Goal: Task Accomplishment & Management: Manage account settings

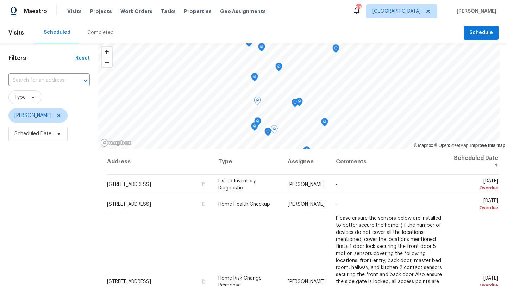
scroll to position [320, 0]
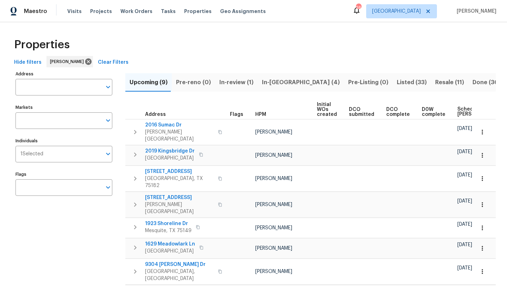
scroll to position [0, 86]
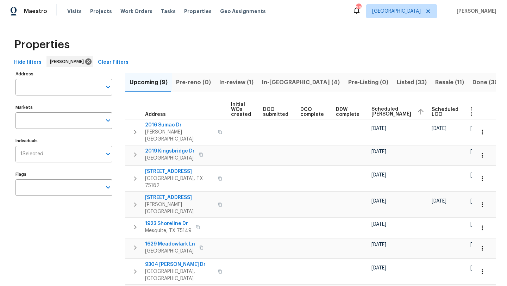
click at [397, 82] on span "Listed (33)" at bounding box center [412, 82] width 30 height 10
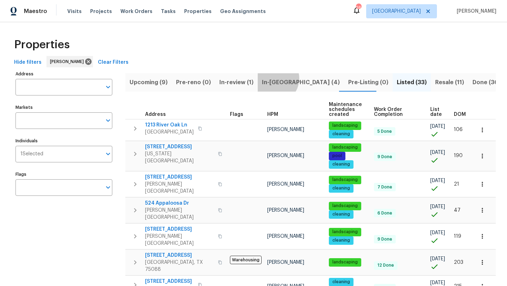
click at [270, 78] on span "In-reno (4)" at bounding box center [301, 82] width 78 height 10
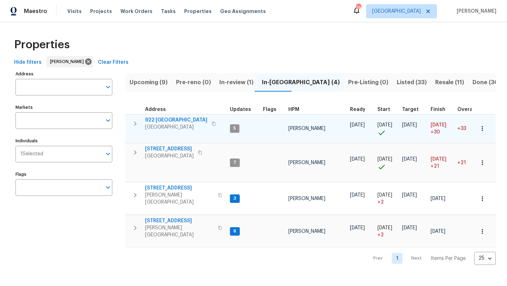
click at [170, 119] on span "922 [GEOGRAPHIC_DATA]" at bounding box center [176, 120] width 62 height 7
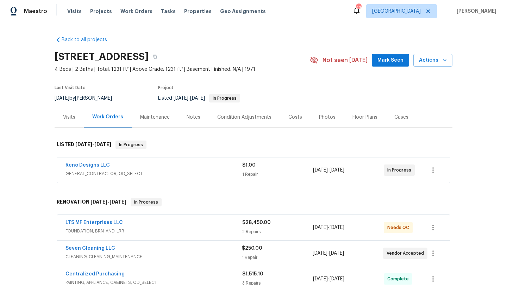
click at [227, 171] on span "GENERAL_CONTRACTOR, OD_SELECT" at bounding box center [153, 173] width 177 height 7
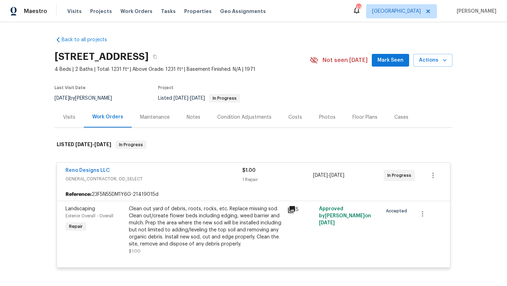
click at [202, 229] on div "Clean out yard of debris, roots, rocks, etc. Replace missing sod. Clean out/cre…" at bounding box center [206, 226] width 154 height 42
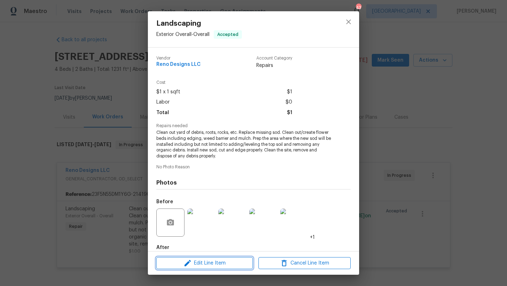
click at [210, 264] on span "Edit Line Item" at bounding box center [204, 263] width 92 height 9
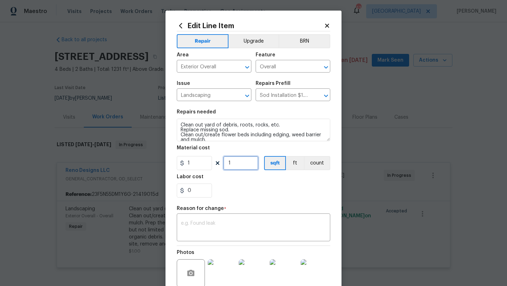
drag, startPoint x: 236, startPoint y: 164, endPoint x: 216, endPoint y: 164, distance: 20.4
click at [216, 164] on div "1 1 sqft ft count" at bounding box center [254, 163] width 154 height 14
type input "6200"
click at [212, 224] on textarea at bounding box center [253, 228] width 145 height 15
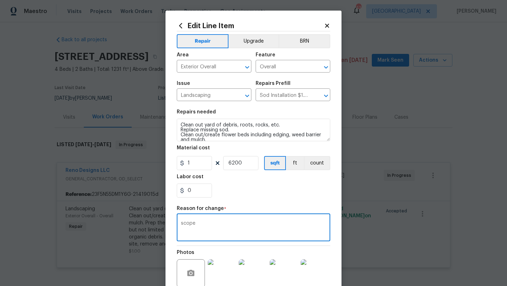
type textarea "scope"
click at [272, 193] on div "0" at bounding box center [254, 190] width 154 height 14
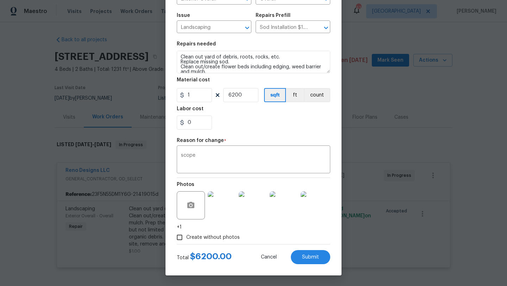
click at [301, 248] on div "Total $ 6200.00 Cancel Submit" at bounding box center [254, 254] width 154 height 20
click at [304, 258] on span "Submit" at bounding box center [310, 257] width 17 height 5
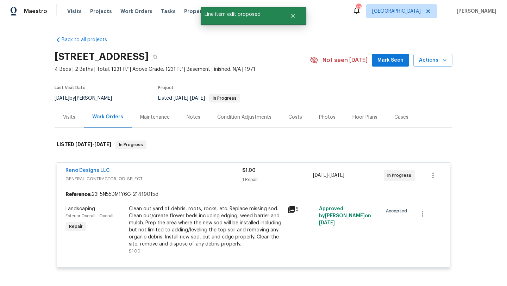
scroll to position [0, 0]
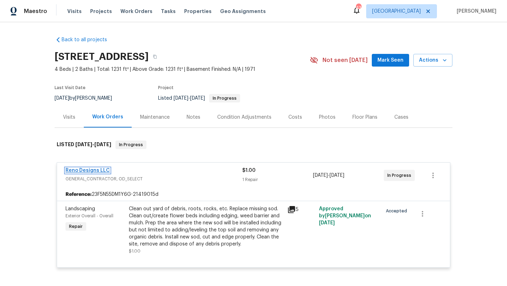
click at [102, 169] on link "Reno Designs LLC" at bounding box center [87, 170] width 44 height 5
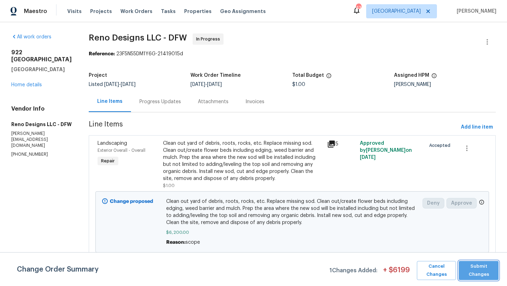
click at [479, 267] on span "Submit Changes" at bounding box center [478, 270] width 33 height 16
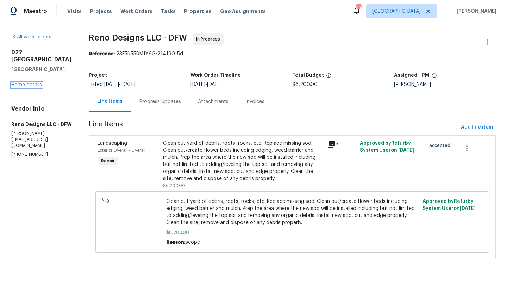
click at [26, 82] on link "Home details" at bounding box center [26, 84] width 31 height 5
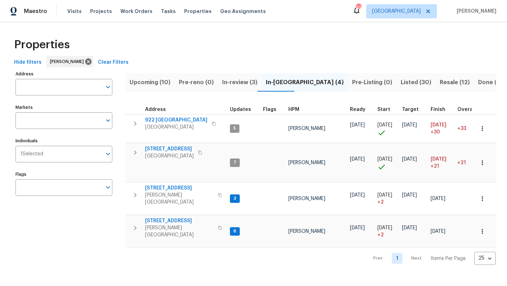
click at [145, 83] on span "Upcoming (10)" at bounding box center [150, 82] width 41 height 10
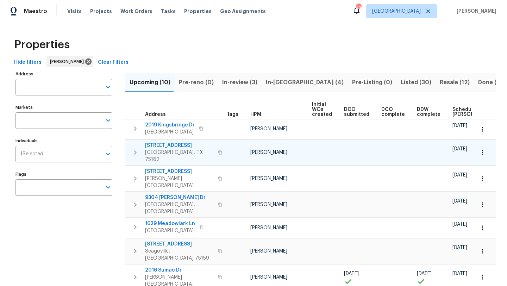
scroll to position [0, 77]
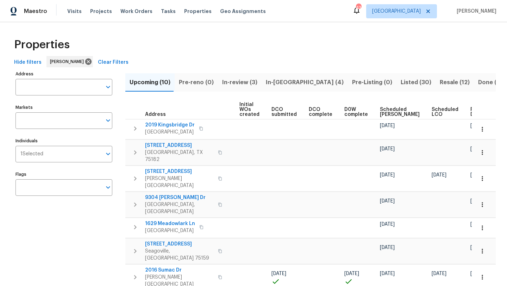
click at [377, 111] on th "Scheduled COE" at bounding box center [403, 109] width 52 height 19
click at [382, 110] on span "Scheduled COE" at bounding box center [400, 112] width 40 height 10
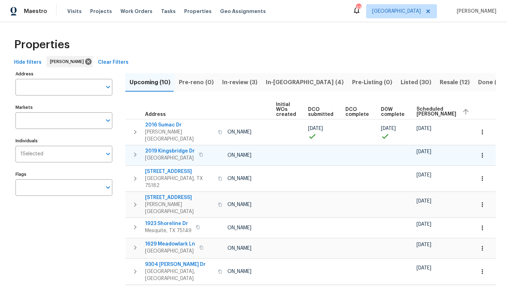
scroll to position [0, 86]
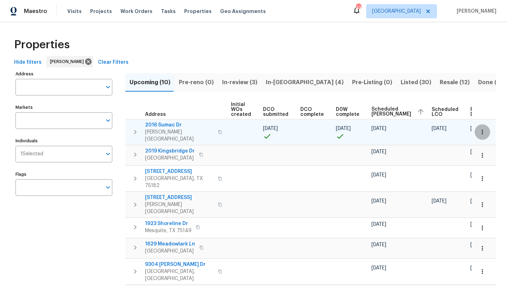
click at [480, 129] on icon "button" at bounding box center [482, 132] width 7 height 7
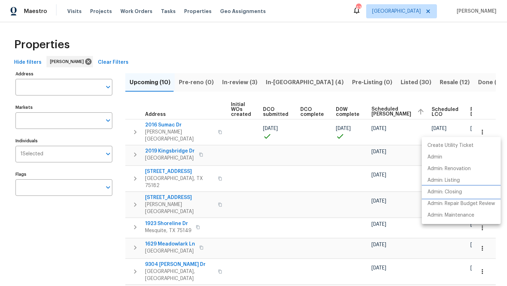
click at [455, 191] on p "Admin: Closing" at bounding box center [444, 191] width 35 height 7
click at [246, 83] on div at bounding box center [253, 143] width 507 height 286
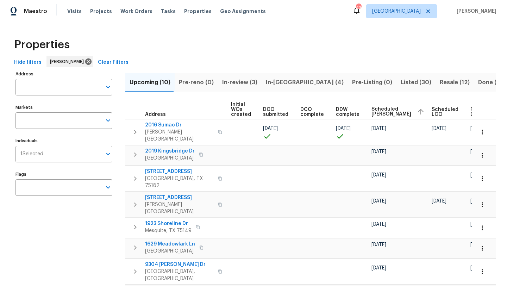
click at [245, 80] on span "In-review (3)" at bounding box center [239, 82] width 35 height 10
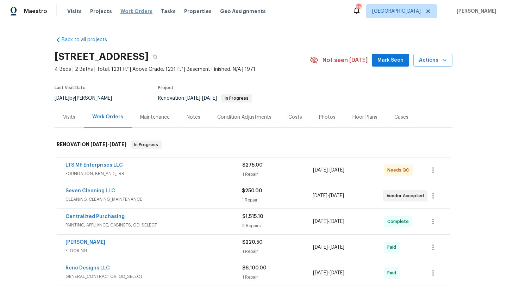
click at [131, 12] on span "Work Orders" at bounding box center [136, 11] width 32 height 7
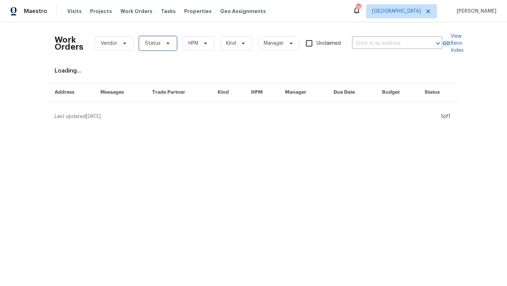
click at [150, 38] on span "Status" at bounding box center [158, 43] width 38 height 14
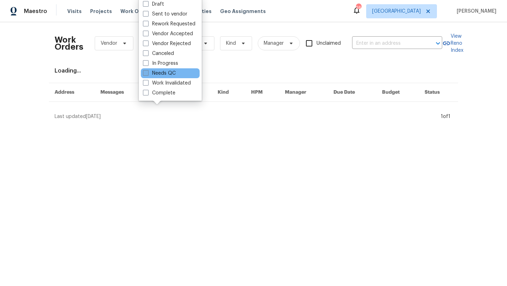
click at [170, 74] on label "Needs QC" at bounding box center [159, 73] width 33 height 7
click at [148, 74] on input "Needs QC" at bounding box center [145, 72] width 5 height 5
checkbox input "true"
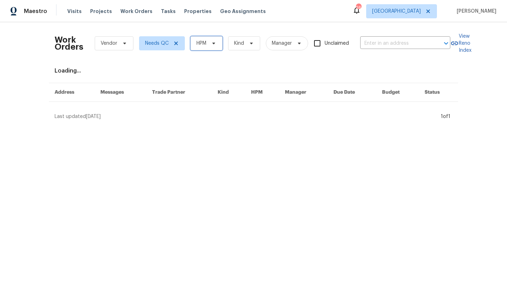
click at [202, 42] on span "HPM" at bounding box center [201, 43] width 10 height 7
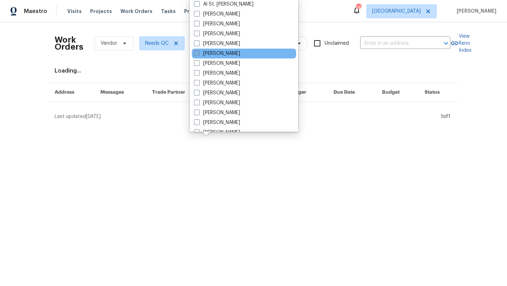
click at [211, 51] on label "[PERSON_NAME]" at bounding box center [217, 53] width 46 height 7
click at [199, 51] on input "[PERSON_NAME]" at bounding box center [196, 52] width 5 height 5
checkbox input "true"
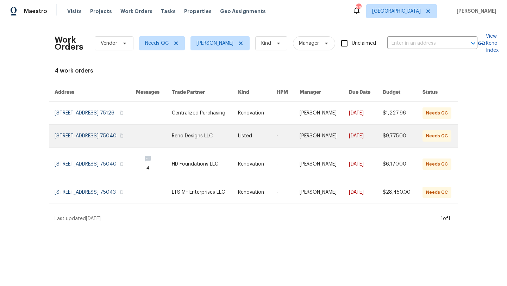
click at [156, 137] on link at bounding box center [154, 136] width 36 height 23
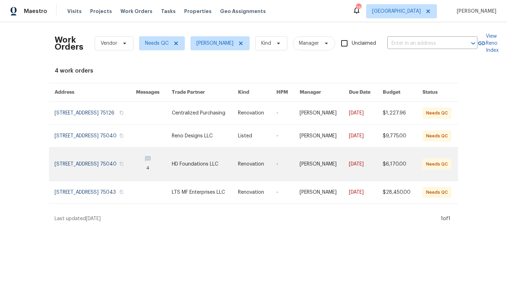
click at [205, 168] on link at bounding box center [205, 164] width 66 height 33
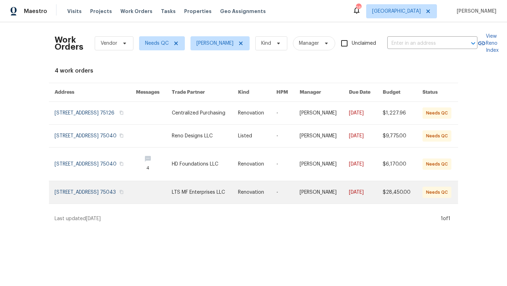
click at [225, 197] on link at bounding box center [205, 192] width 66 height 23
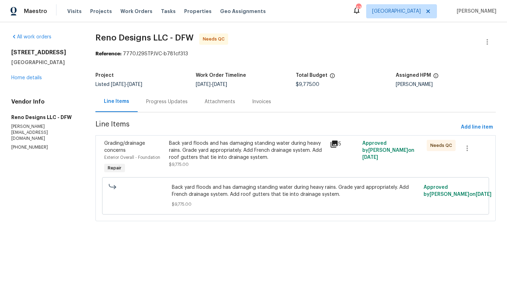
click at [240, 170] on div "Back yard floods and has damaging standing water during heavy rains. Grade yard…" at bounding box center [247, 157] width 161 height 39
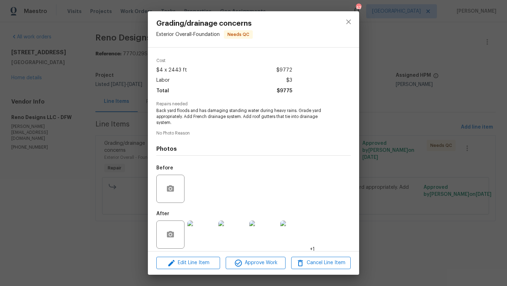
scroll to position [27, 0]
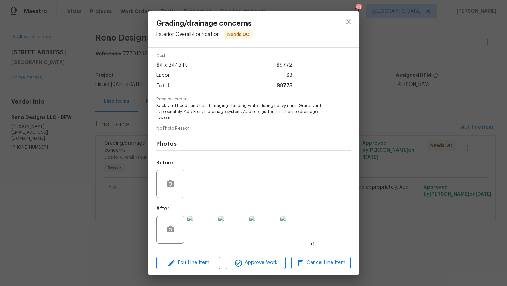
click at [204, 230] on img at bounding box center [201, 230] width 28 height 28
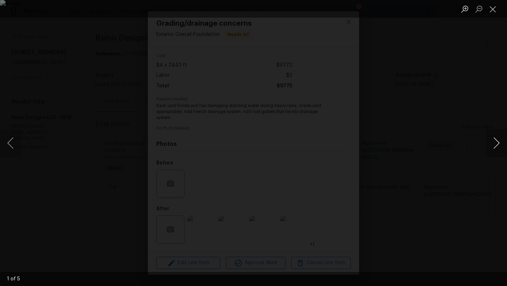
click at [500, 142] on button "Next image" at bounding box center [496, 143] width 21 height 28
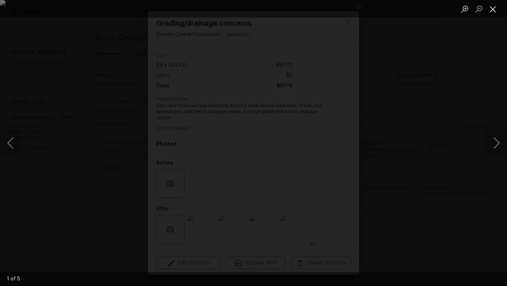
click at [495, 6] on button "Close lightbox" at bounding box center [493, 9] width 14 height 12
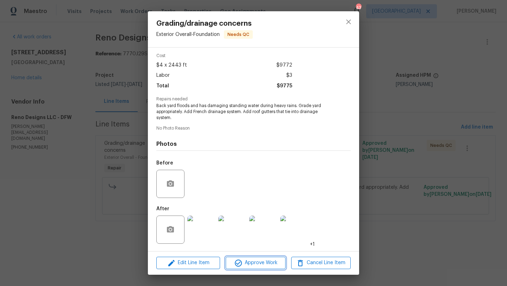
click at [236, 261] on icon "button" at bounding box center [238, 263] width 7 height 7
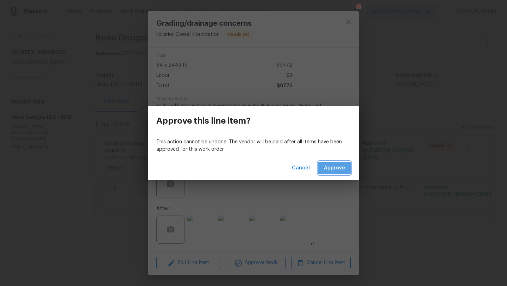
click at [341, 168] on span "Approve" at bounding box center [334, 168] width 21 height 9
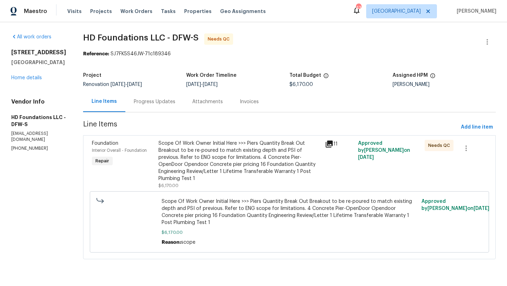
click at [236, 156] on div "Scope Of Work Owner Initial Here >>> Piers Quantity Break Out Breakout to be re…" at bounding box center [239, 161] width 162 height 42
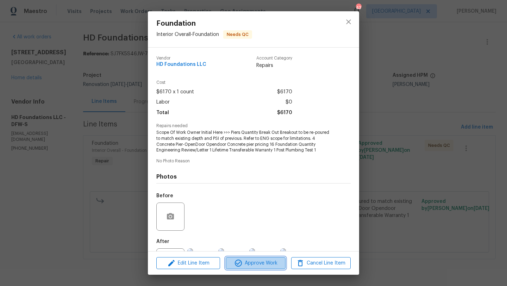
click at [252, 261] on span "Approve Work" at bounding box center [255, 263] width 55 height 9
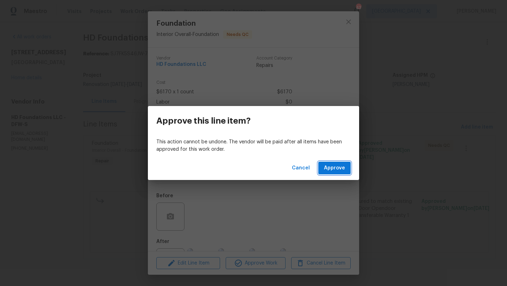
click at [333, 172] on span "Approve" at bounding box center [334, 168] width 21 height 9
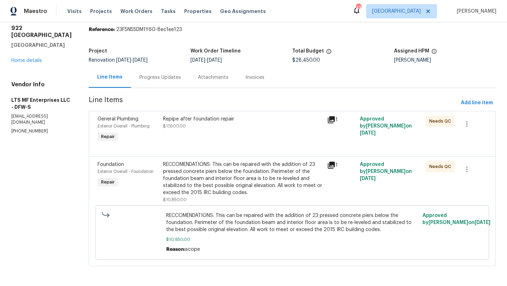
scroll to position [25, 0]
click at [243, 125] on div "Repipe after foundation repair $17,600.00" at bounding box center [243, 123] width 160 height 14
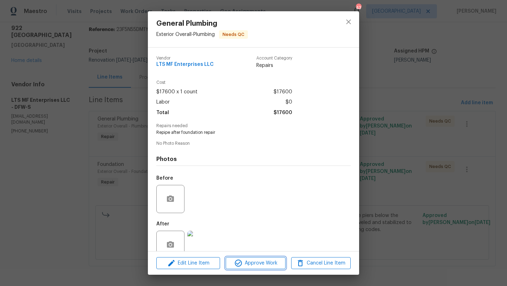
click at [260, 259] on span "Approve Work" at bounding box center [255, 263] width 55 height 9
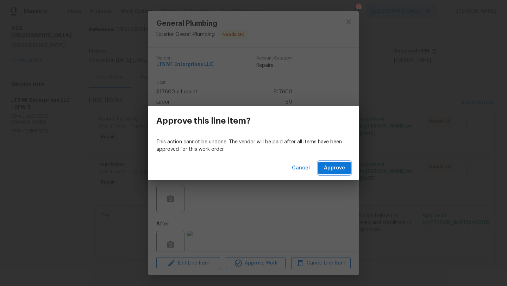
click at [337, 169] on span "Approve" at bounding box center [334, 168] width 21 height 9
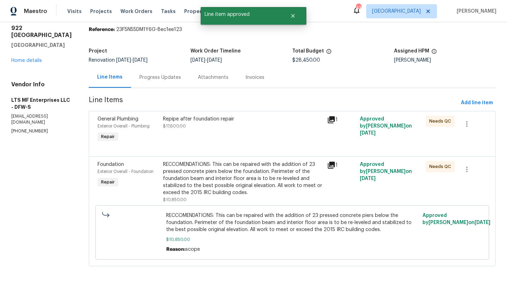
scroll to position [0, 0]
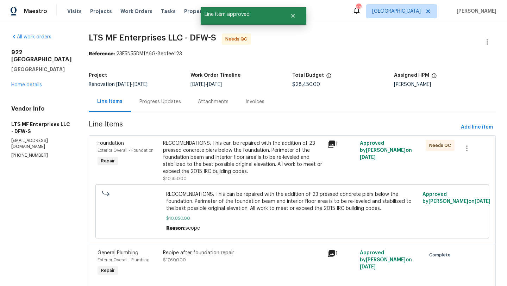
click at [255, 153] on div "RECCOMENDATIONS: This can be repaired with the addition of 23 pressed concrete …" at bounding box center [243, 157] width 160 height 35
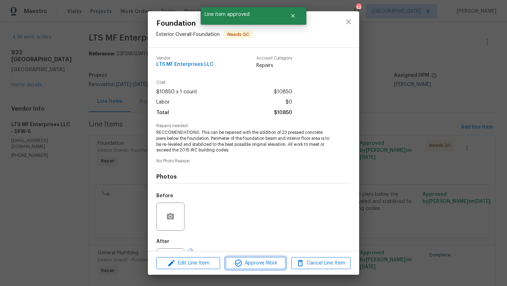
click at [267, 261] on span "Approve Work" at bounding box center [255, 263] width 55 height 9
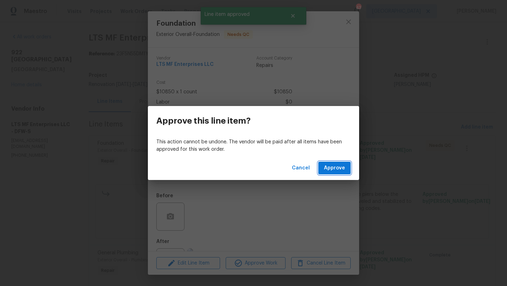
click at [330, 164] on span "Approve" at bounding box center [334, 168] width 21 height 9
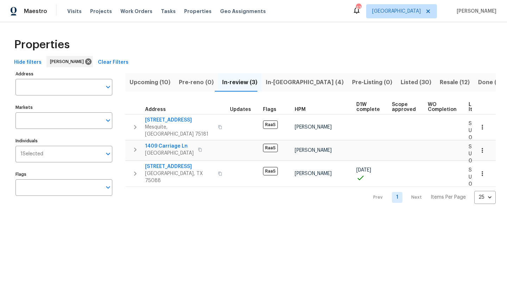
click at [156, 81] on span "Upcoming (10)" at bounding box center [150, 82] width 41 height 10
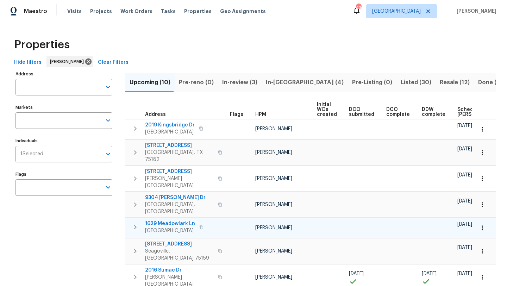
scroll to position [0, 77]
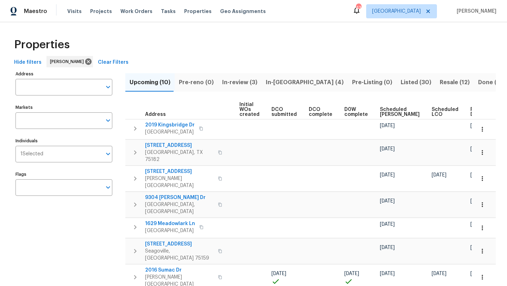
click at [385, 110] on span "Scheduled [PERSON_NAME]" at bounding box center [400, 112] width 40 height 10
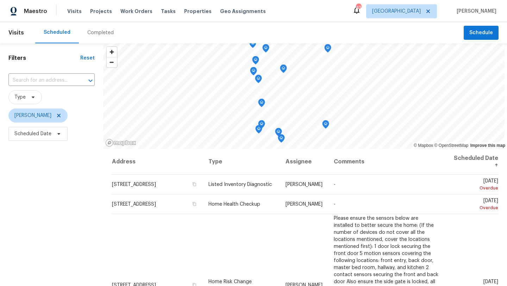
click at [58, 187] on div "Filters Reset ​ Type Brad Limes Scheduled Date" at bounding box center [51, 210] width 103 height 335
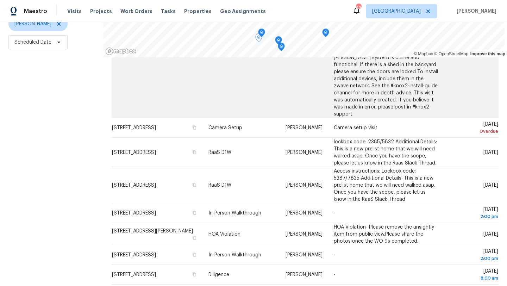
scroll to position [148, 0]
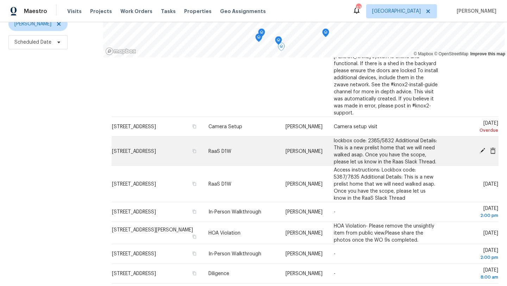
click at [482, 148] on icon at bounding box center [483, 151] width 6 height 6
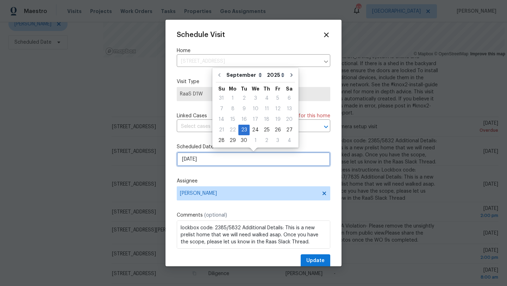
click at [222, 161] on input "9/23/2025" at bounding box center [254, 159] width 154 height 14
click at [254, 129] on div "24" at bounding box center [256, 130] width 12 height 10
type input "9/24/2025"
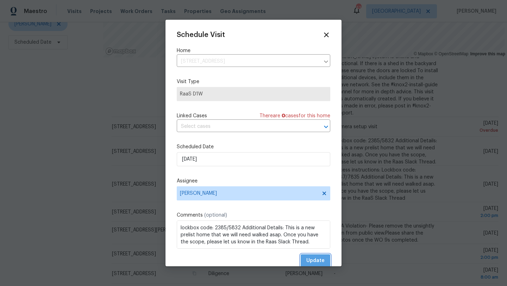
click at [320, 258] on span "Update" at bounding box center [315, 260] width 18 height 9
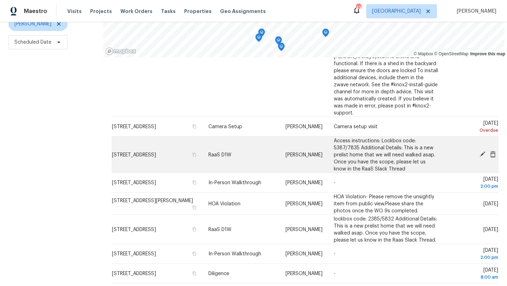
click at [480, 151] on icon at bounding box center [482, 154] width 6 height 6
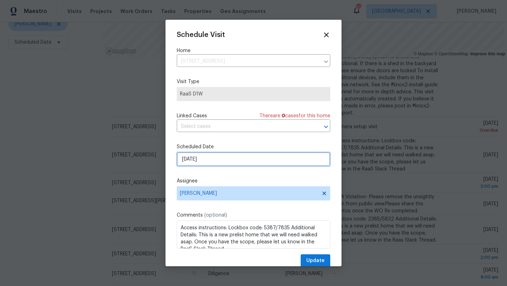
click at [226, 159] on input "9/23/2025" at bounding box center [254, 159] width 154 height 14
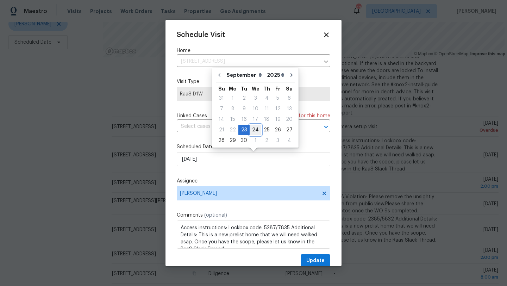
click at [254, 130] on div "24" at bounding box center [256, 130] width 12 height 10
type input "9/24/2025"
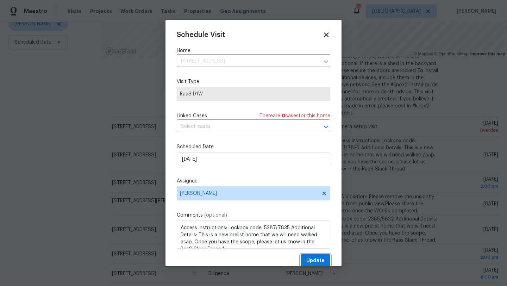
click at [311, 260] on span "Update" at bounding box center [315, 260] width 18 height 9
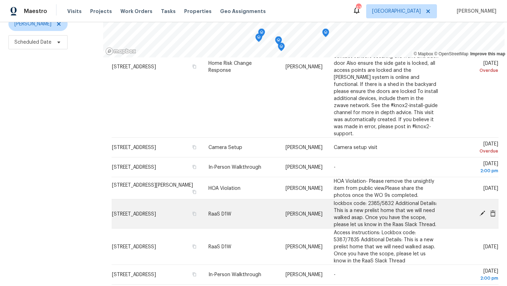
scroll to position [120, 0]
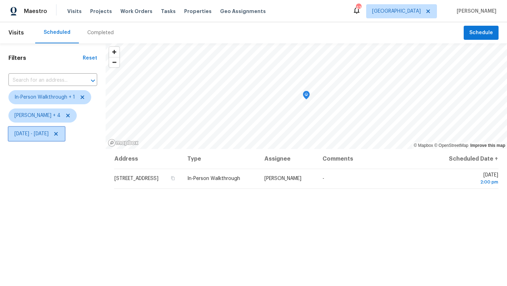
click at [54, 137] on span "[DATE] - [DATE]" at bounding box center [36, 134] width 56 height 14
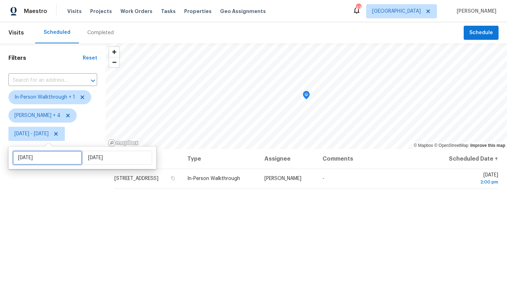
select select "8"
select select "2025"
select select "9"
select select "2025"
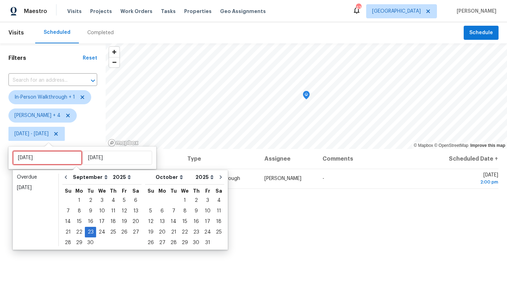
click at [55, 161] on input "[DATE]" at bounding box center [47, 158] width 69 height 14
type input "[DATE]"
click at [100, 229] on div "24" at bounding box center [102, 232] width 12 height 10
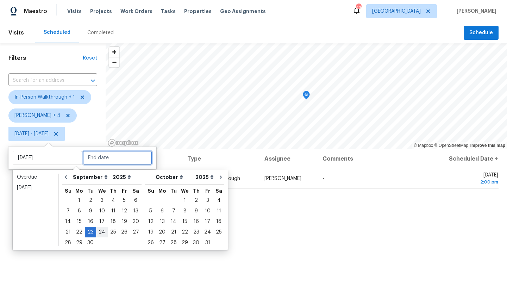
type input "[DATE]"
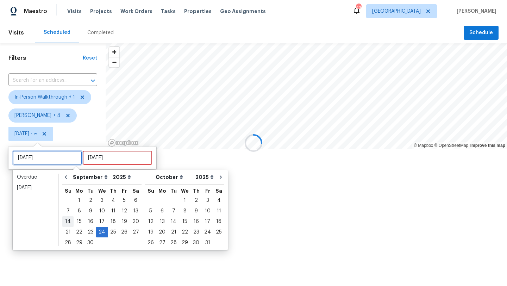
type input "[DATE]"
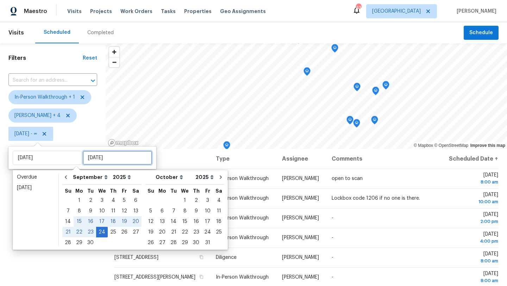
type input "[DATE]"
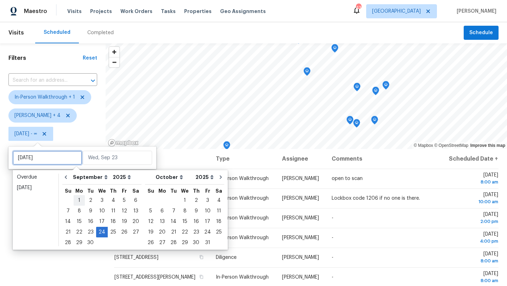
type input "Sun, Sep 07"
type input "[DATE]"
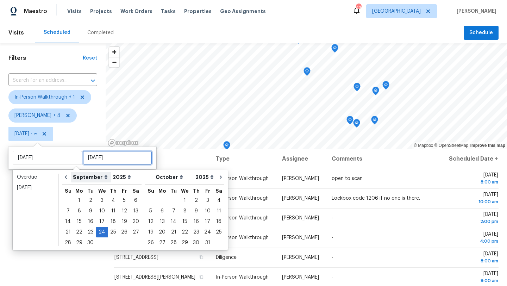
type input "[DATE]"
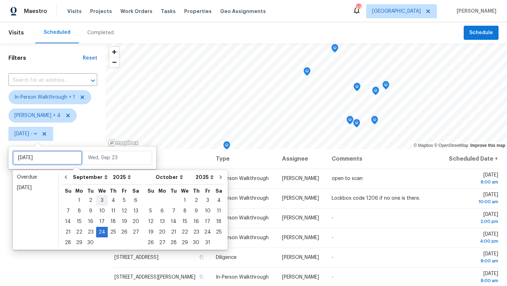
type input "Wed, Sep 03"
type input "[DATE]"
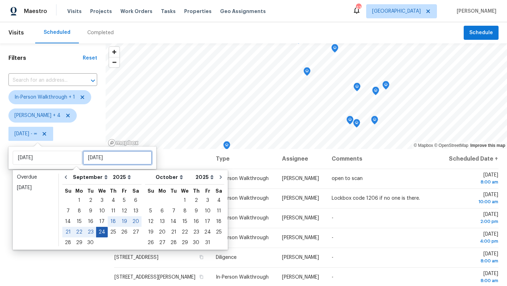
type input "[DATE]"
click at [101, 231] on div "24" at bounding box center [102, 232] width 12 height 10
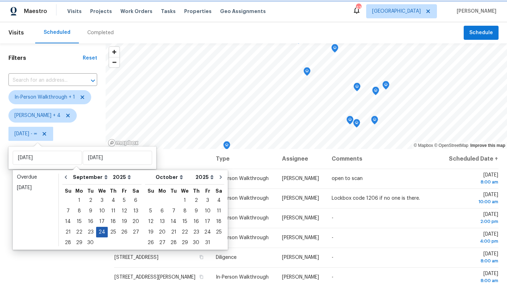
type input "Wed, Sep 24"
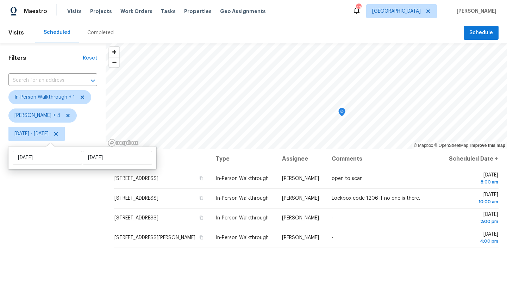
click at [83, 234] on div "Filters Reset ​ In-Person Walkthrough + 1 Alicia Anices + 4 Wed, Sep 24 - Wed, …" at bounding box center [53, 210] width 106 height 335
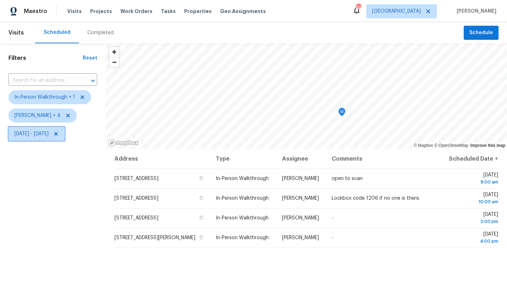
click at [49, 137] on span "Wed, Sep 24 - Wed, Sep 24" at bounding box center [31, 133] width 34 height 7
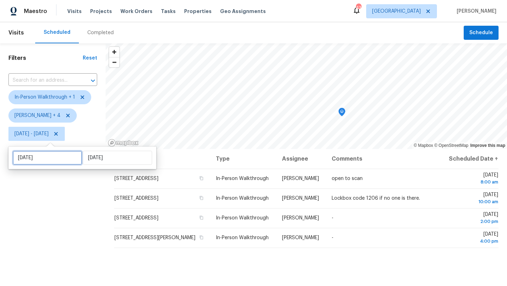
click at [65, 156] on input "Wed, Sep 24" at bounding box center [47, 158] width 69 height 14
select select "8"
select select "2025"
select select "9"
select select "2025"
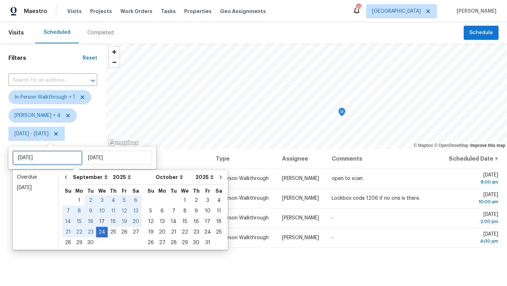
type input "Wed, Sep 17"
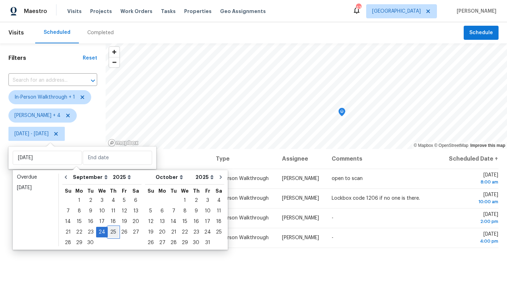
click at [112, 233] on div "25" at bounding box center [113, 232] width 11 height 10
type input "Thu, Sep 25"
type input "Wed, Sep 24"
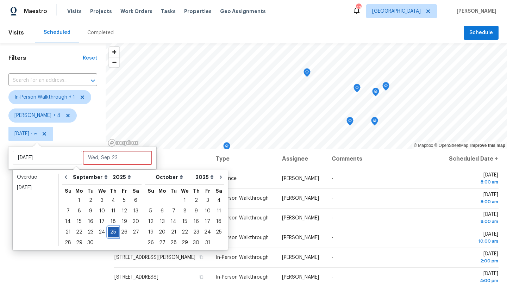
click at [112, 233] on div "25" at bounding box center [113, 232] width 11 height 10
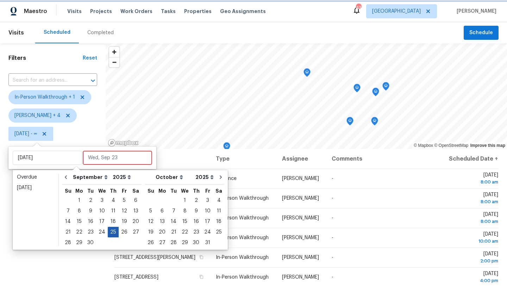
type input "[DATE]"
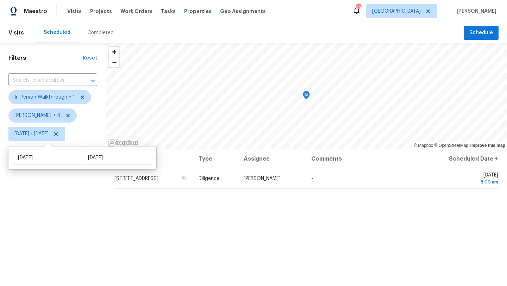
click at [69, 229] on div "Filters Reset ​ In-Person Walkthrough + 1 Alicia Anices + 4 Thu, Sep 25 - Thu, …" at bounding box center [53, 210] width 106 height 335
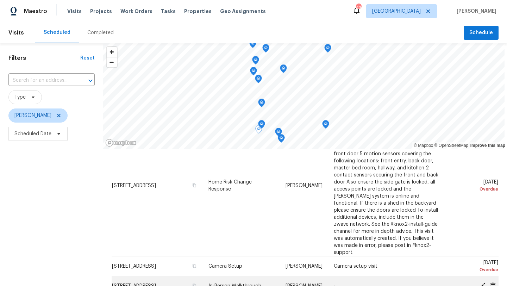
scroll to position [100, 0]
